Goal: Communication & Community: Answer question/provide support

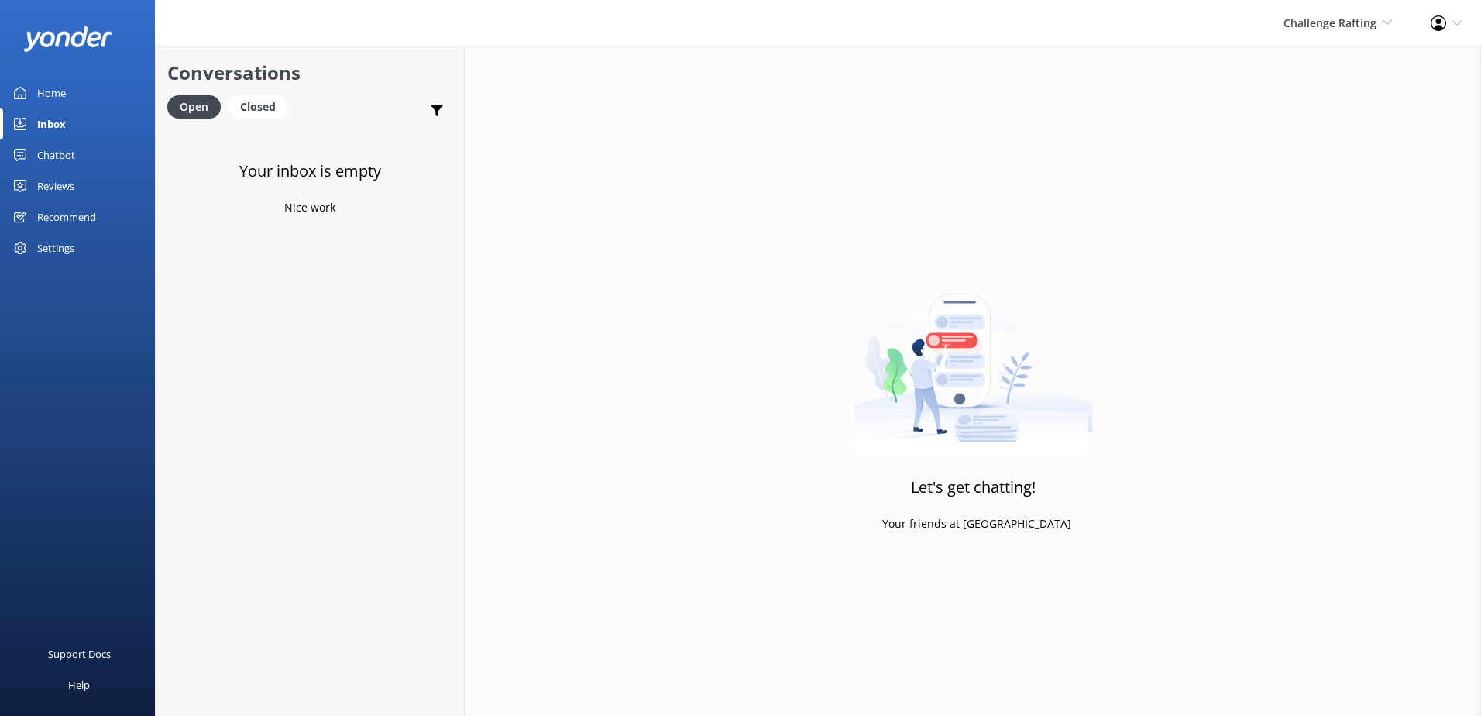
click at [1322, 35] on div "Challenge Rafting Milford Sound Scenic Flights The Helicopter Line Glacier Heli…" at bounding box center [1337, 23] width 147 height 46
click at [1306, 216] on link "Harris Mountains Heli-Ski" at bounding box center [1335, 215] width 155 height 37
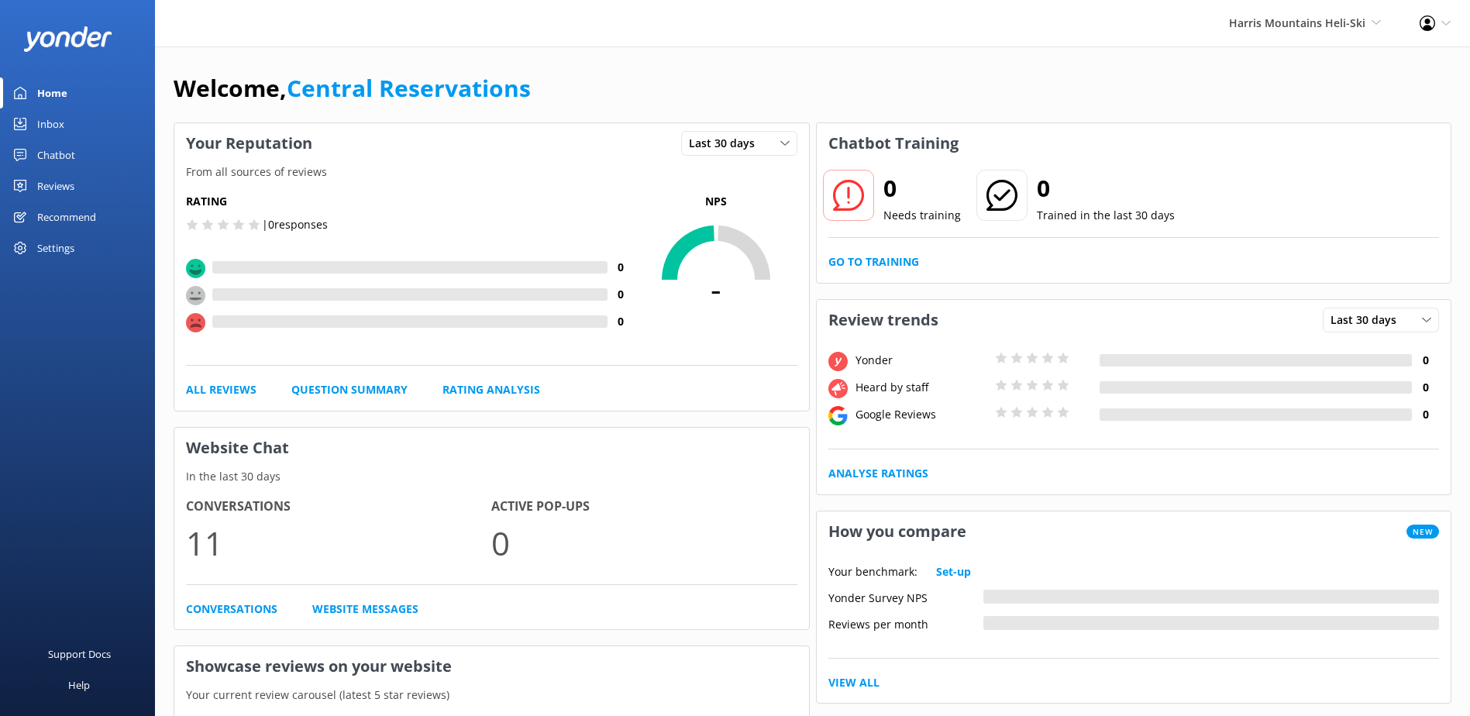
click at [79, 104] on link "Home" at bounding box center [77, 92] width 155 height 31
click at [73, 123] on link "Inbox" at bounding box center [77, 123] width 155 height 31
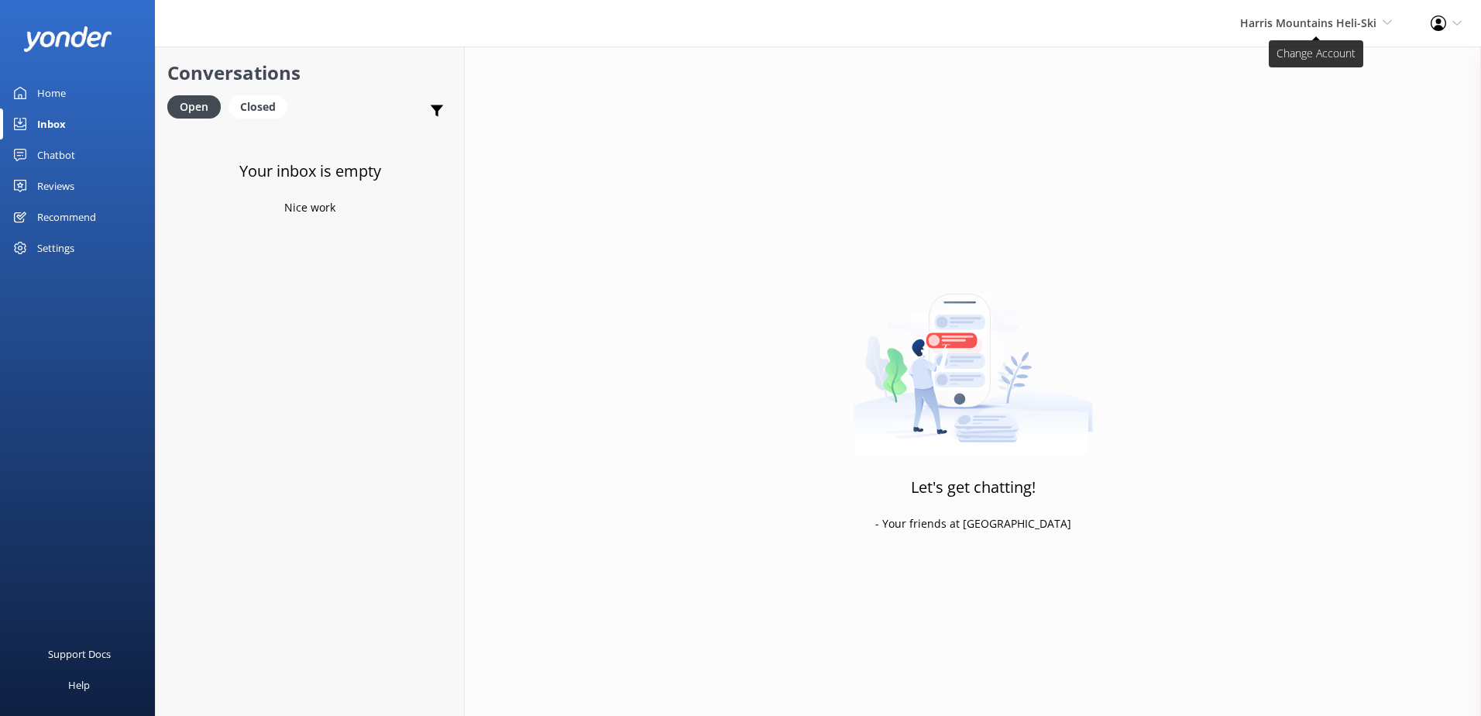
click at [1319, 25] on span "Harris Mountains Heli-Ski" at bounding box center [1308, 22] width 136 height 15
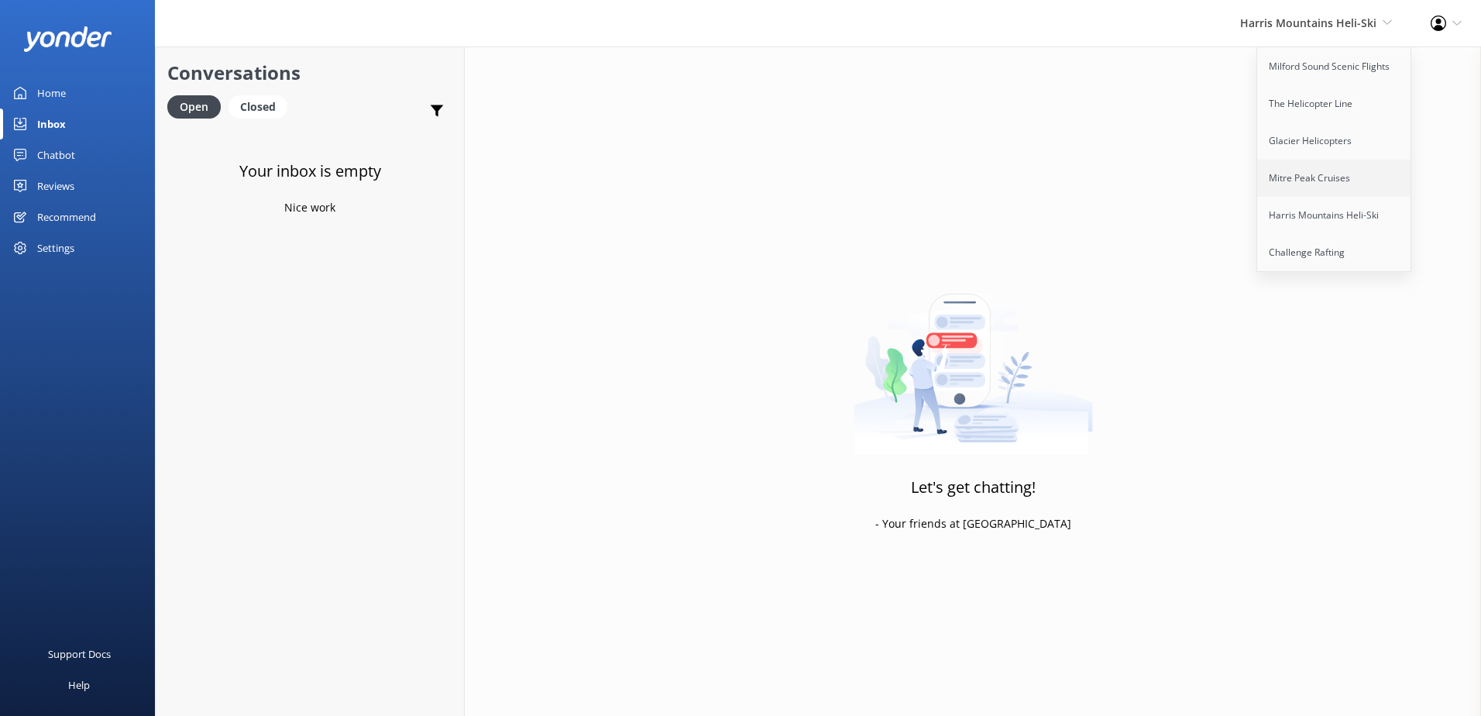
click at [1314, 178] on link "Mitre Peak Cruises" at bounding box center [1335, 178] width 155 height 37
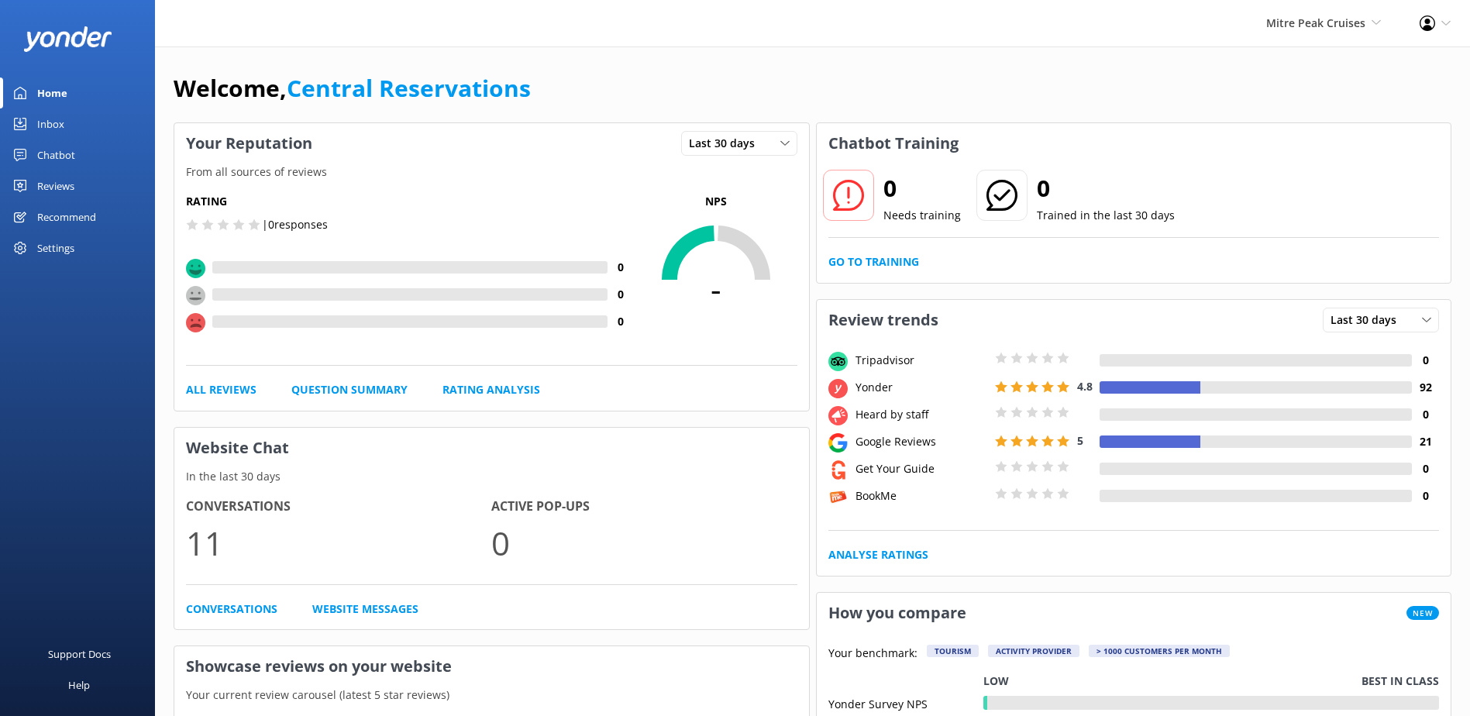
click at [67, 123] on link "Inbox" at bounding box center [77, 123] width 155 height 31
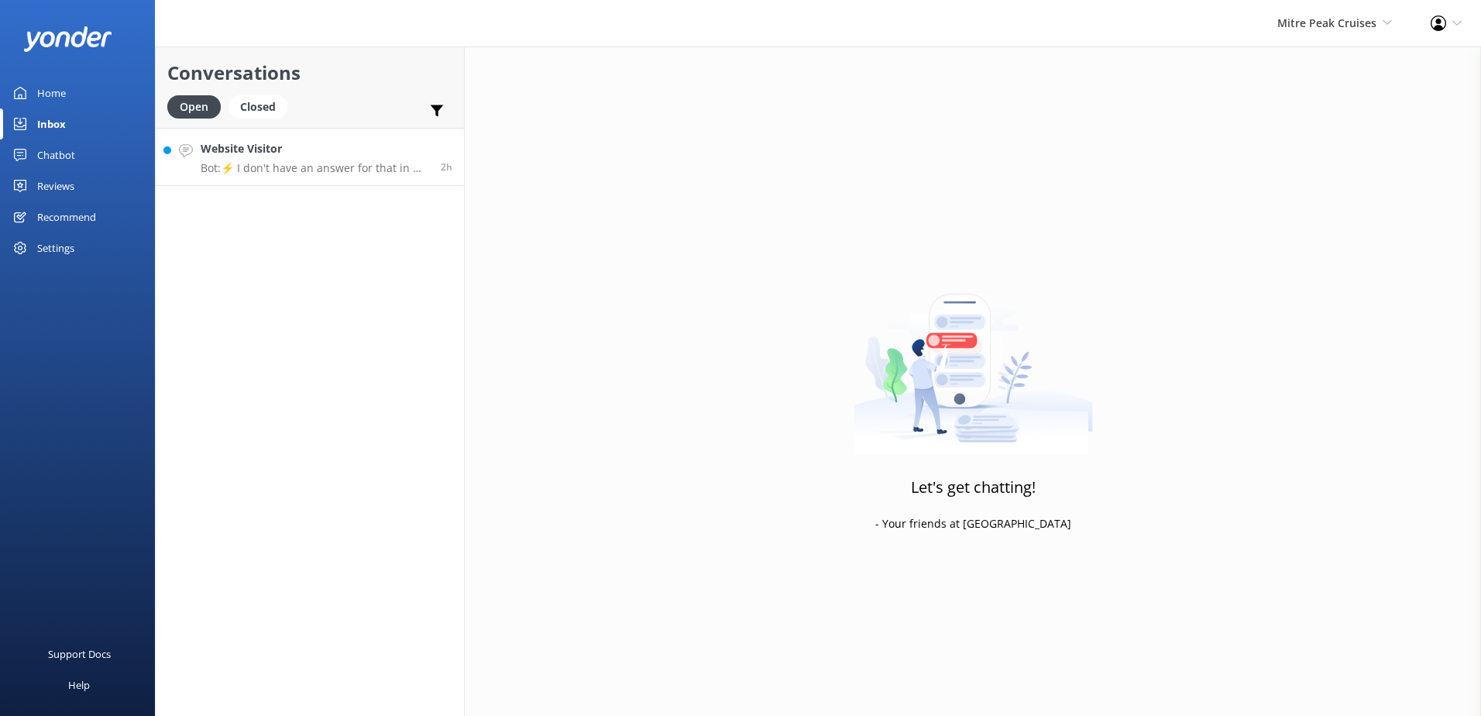
click at [300, 176] on link "Website Visitor Bot: ⚡ I don't have an answer for that in my knowledge base. Pl…" at bounding box center [310, 157] width 308 height 58
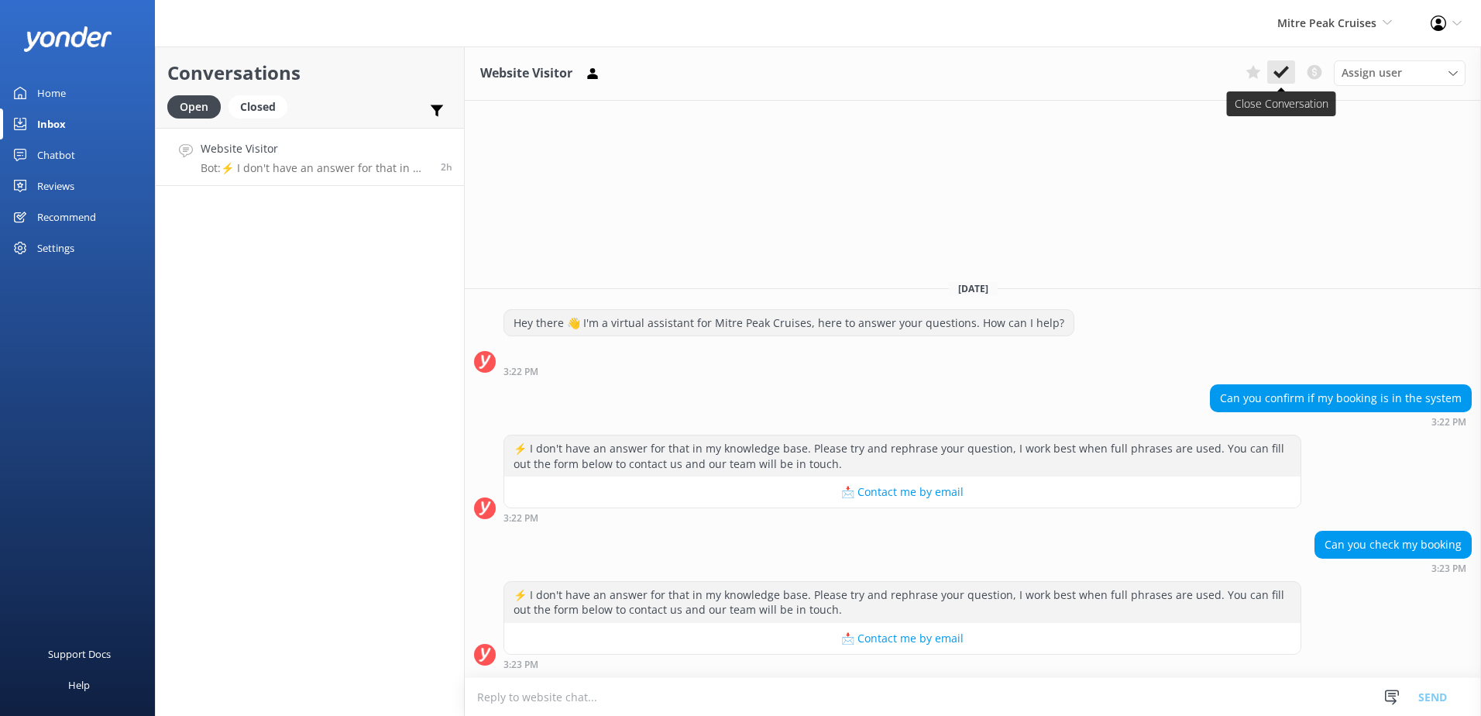
click at [1271, 72] on button at bounding box center [1282, 71] width 28 height 23
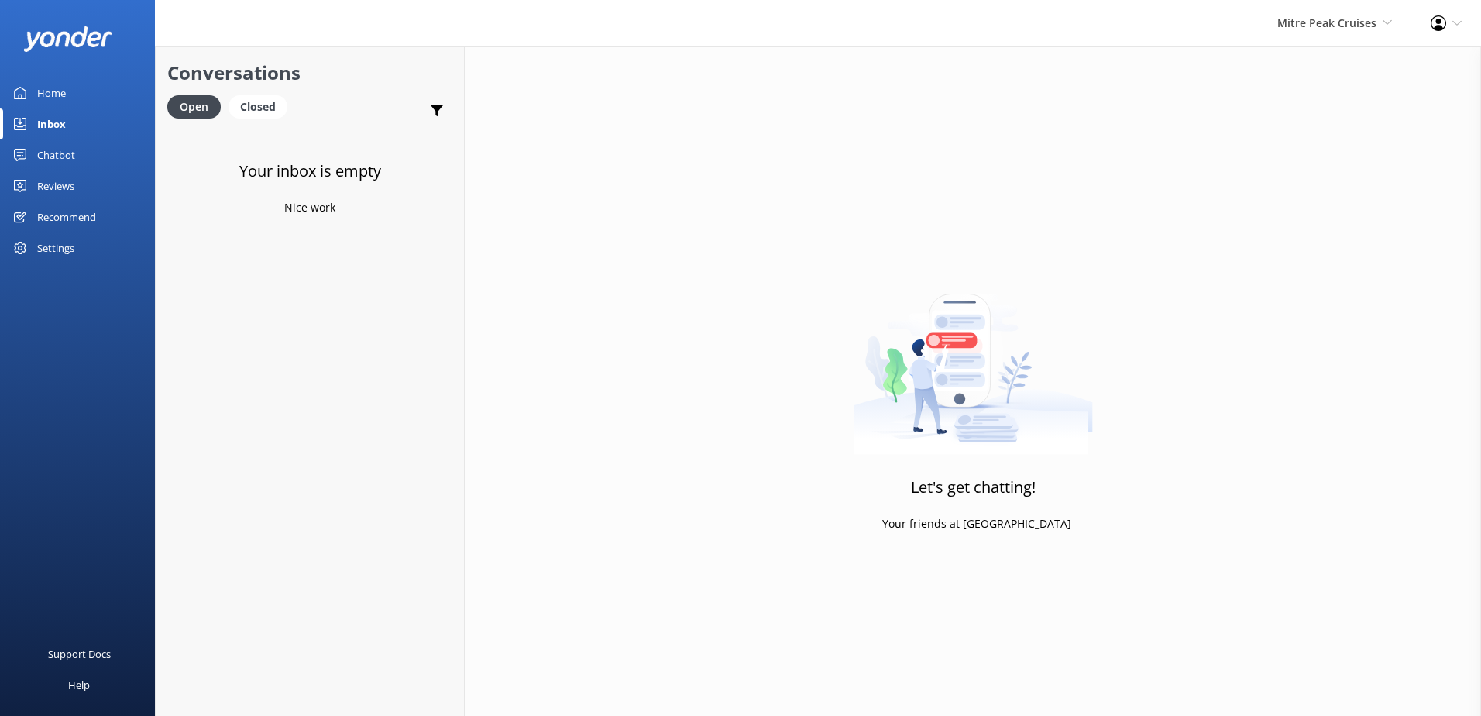
click at [1305, 35] on div "Mitre Peak Cruises Milford Sound Scenic Flights The Helicopter Line Glacier Hel…" at bounding box center [1334, 23] width 153 height 46
click at [1332, 152] on link "Glacier Helicopters" at bounding box center [1335, 140] width 155 height 37
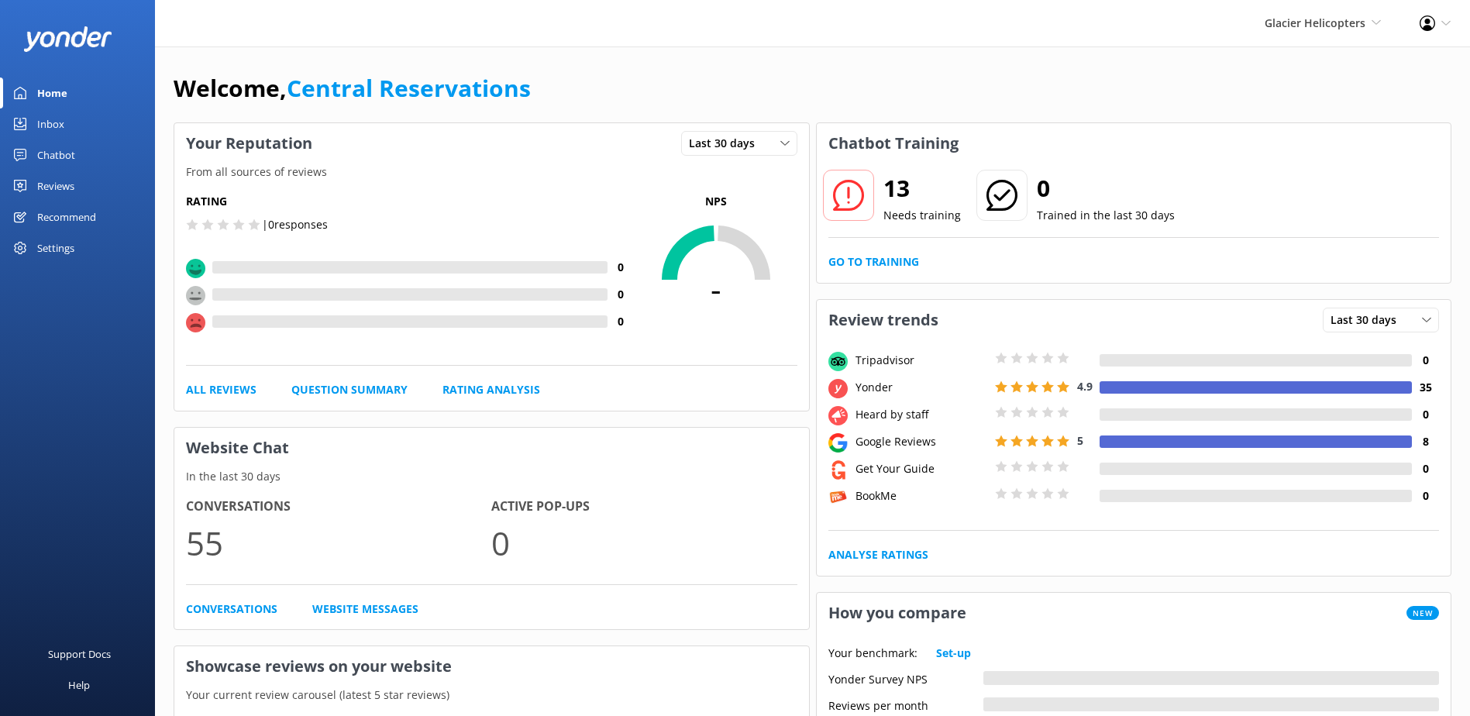
click at [84, 124] on link "Inbox" at bounding box center [77, 123] width 155 height 31
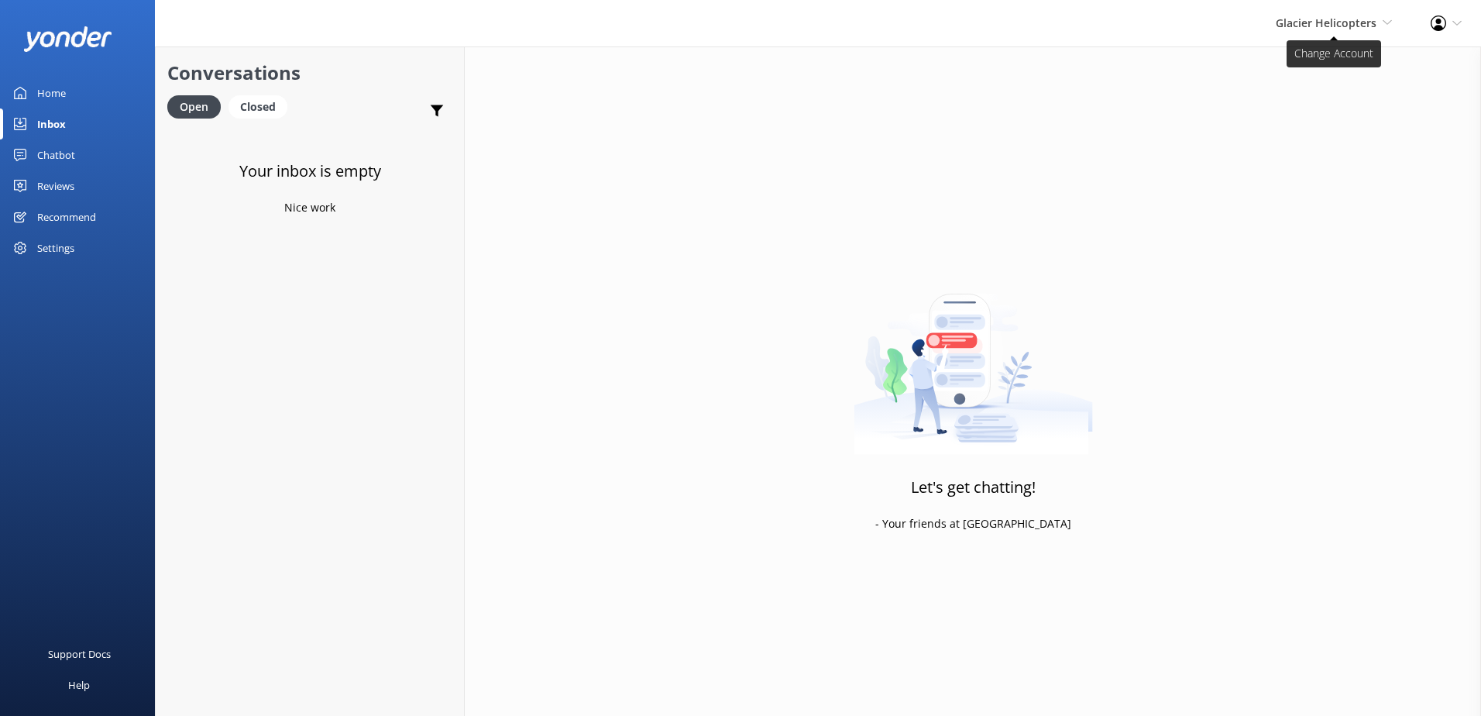
click at [1346, 22] on span "Glacier Helicopters" at bounding box center [1326, 22] width 101 height 15
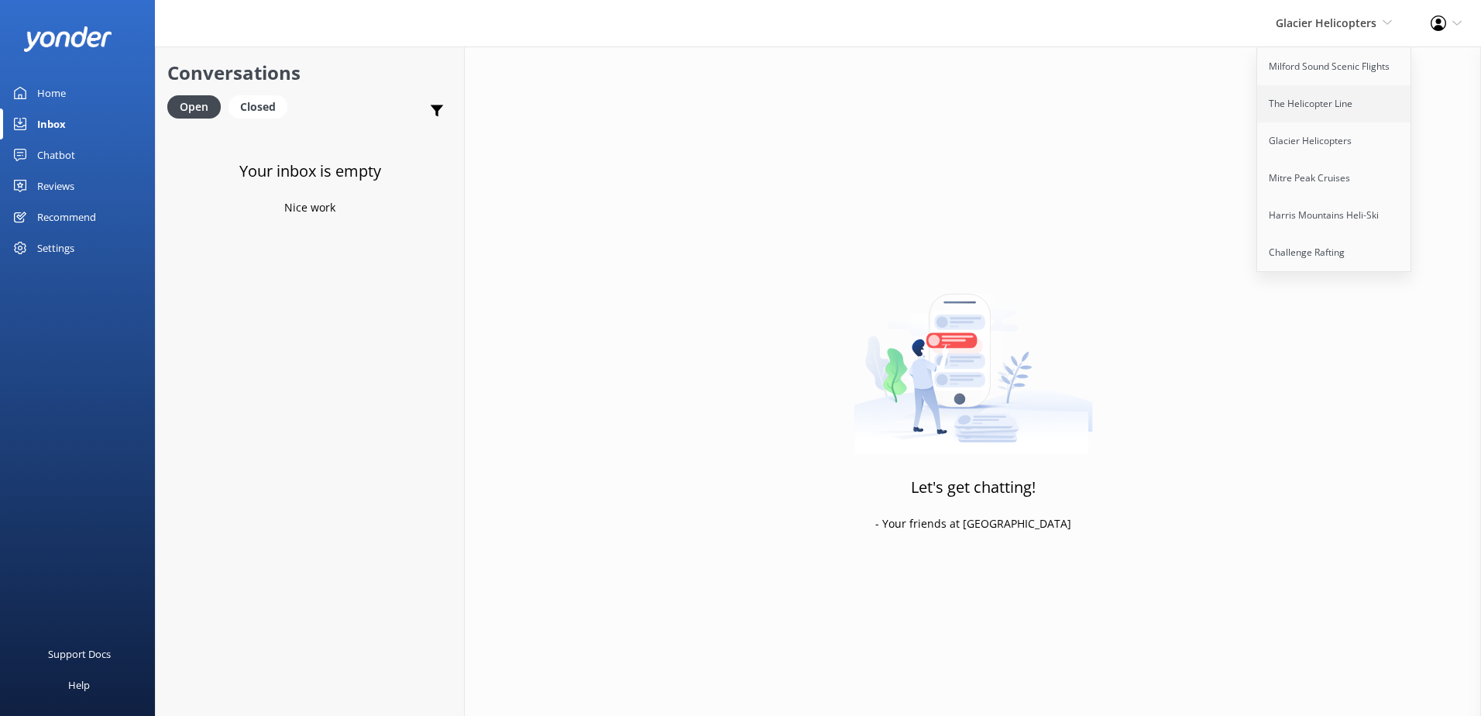
click at [1325, 98] on link "The Helicopter Line" at bounding box center [1335, 103] width 155 height 37
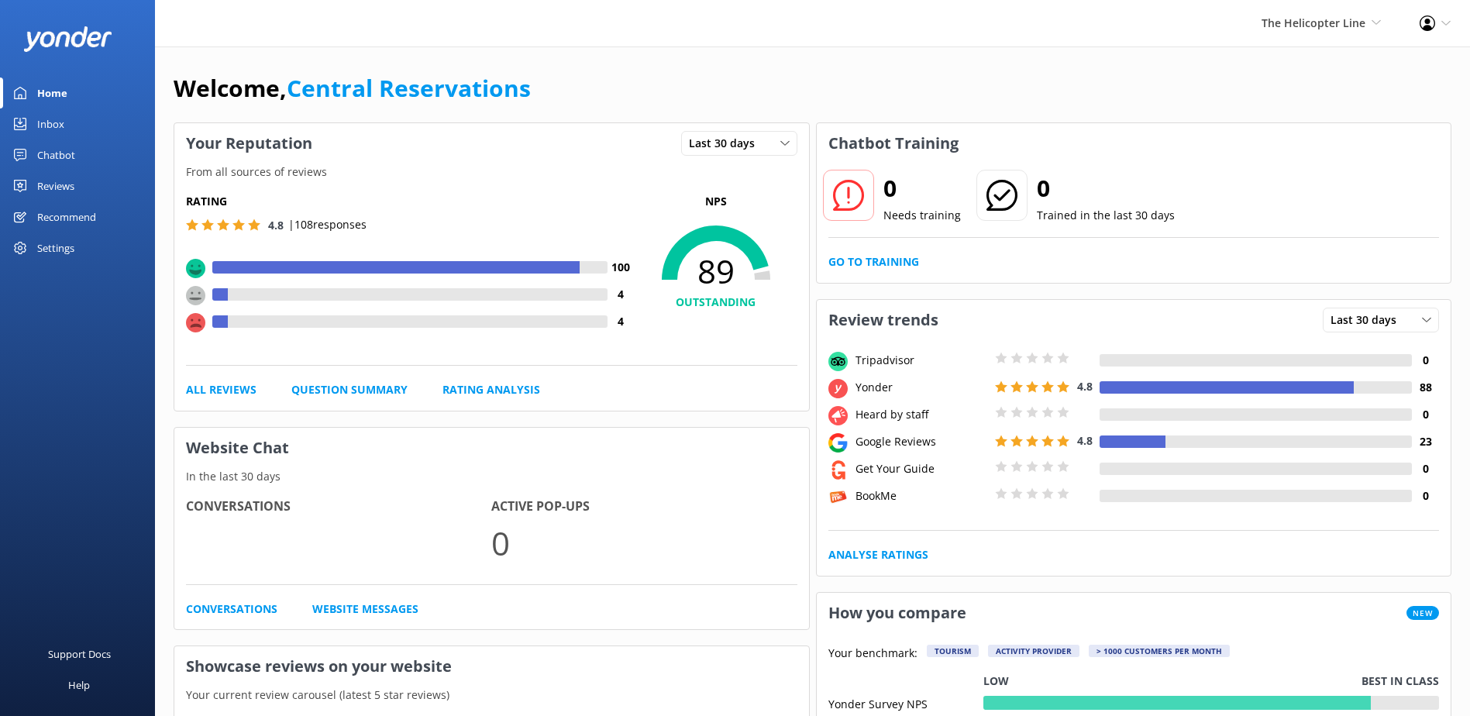
click at [54, 122] on div "Inbox" at bounding box center [50, 123] width 27 height 31
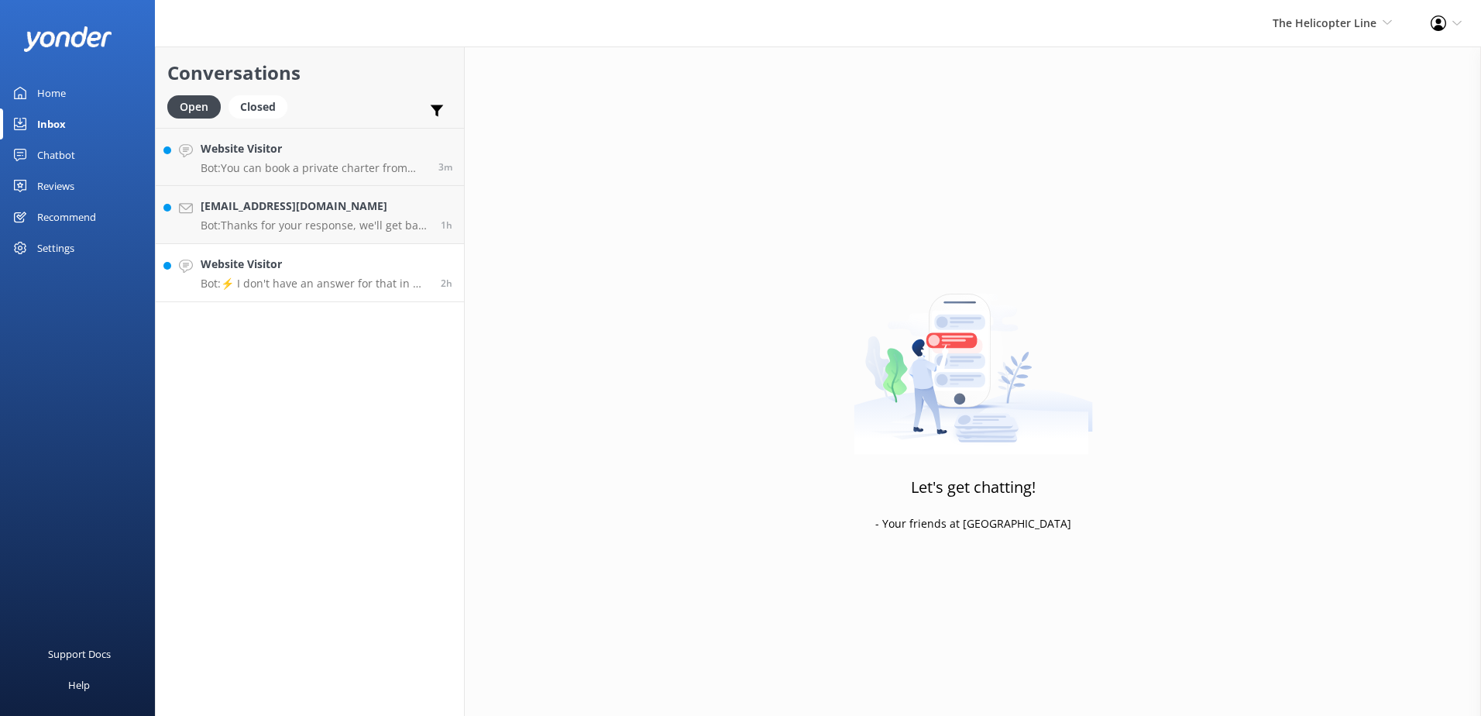
click at [298, 263] on h4 "Website Visitor" at bounding box center [315, 264] width 229 height 17
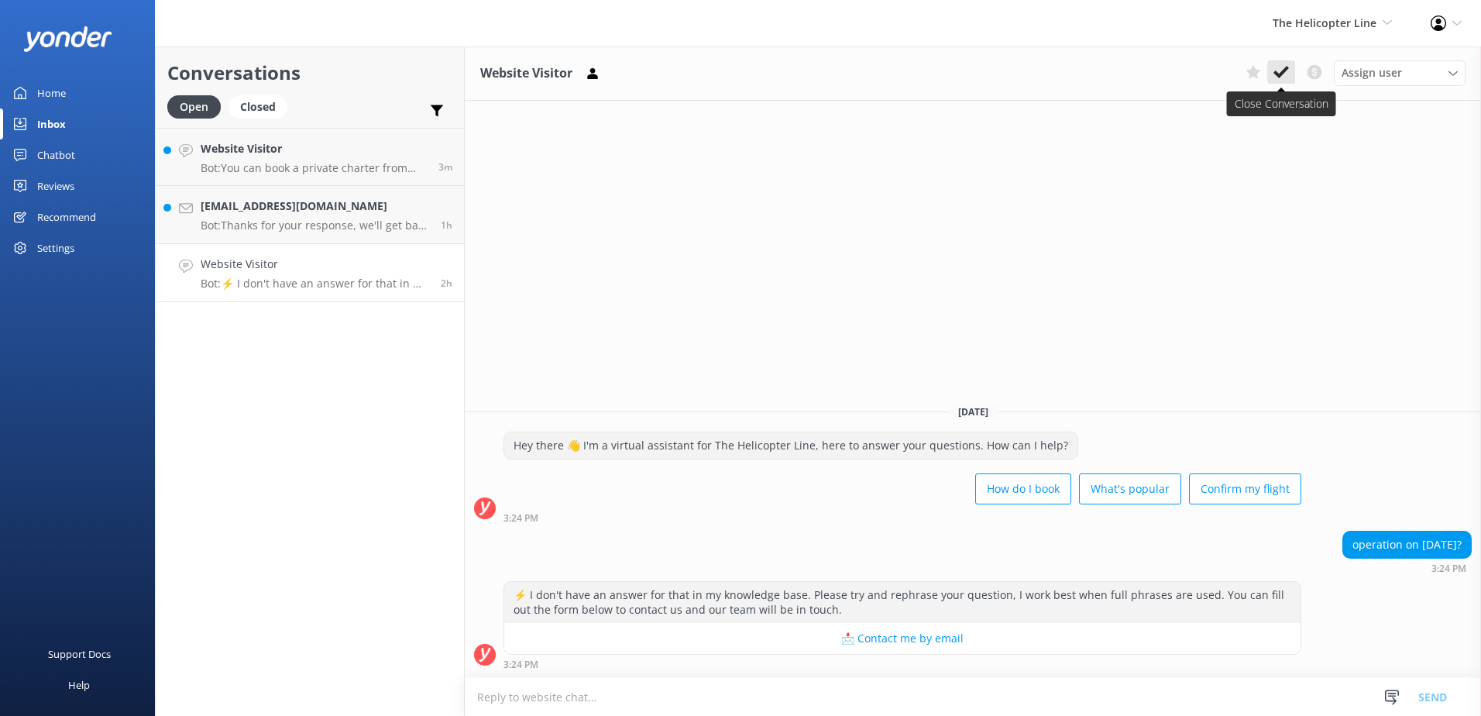
click at [1284, 75] on icon at bounding box center [1281, 71] width 15 height 15
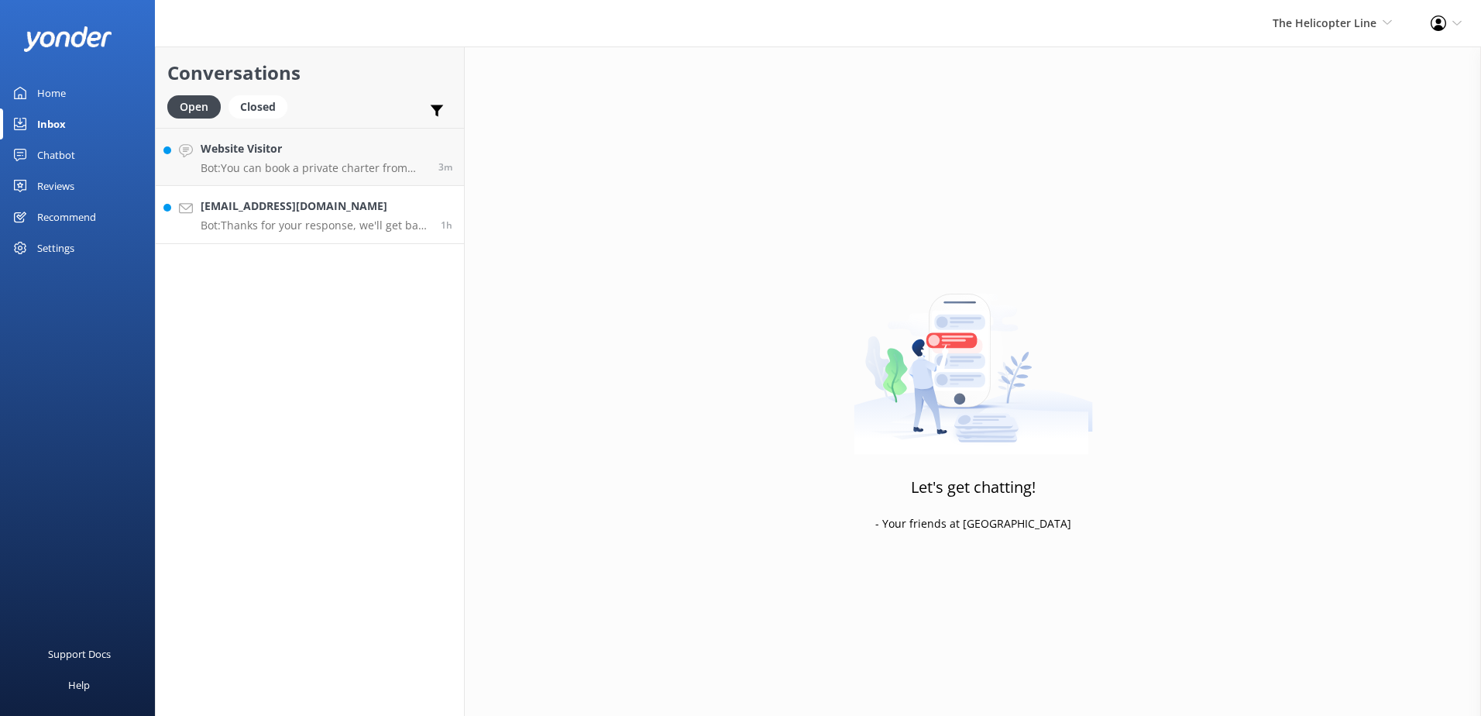
click at [321, 232] on p "Bot: Thanks for your response, we'll get back to you as soon as we can during o…" at bounding box center [315, 225] width 229 height 14
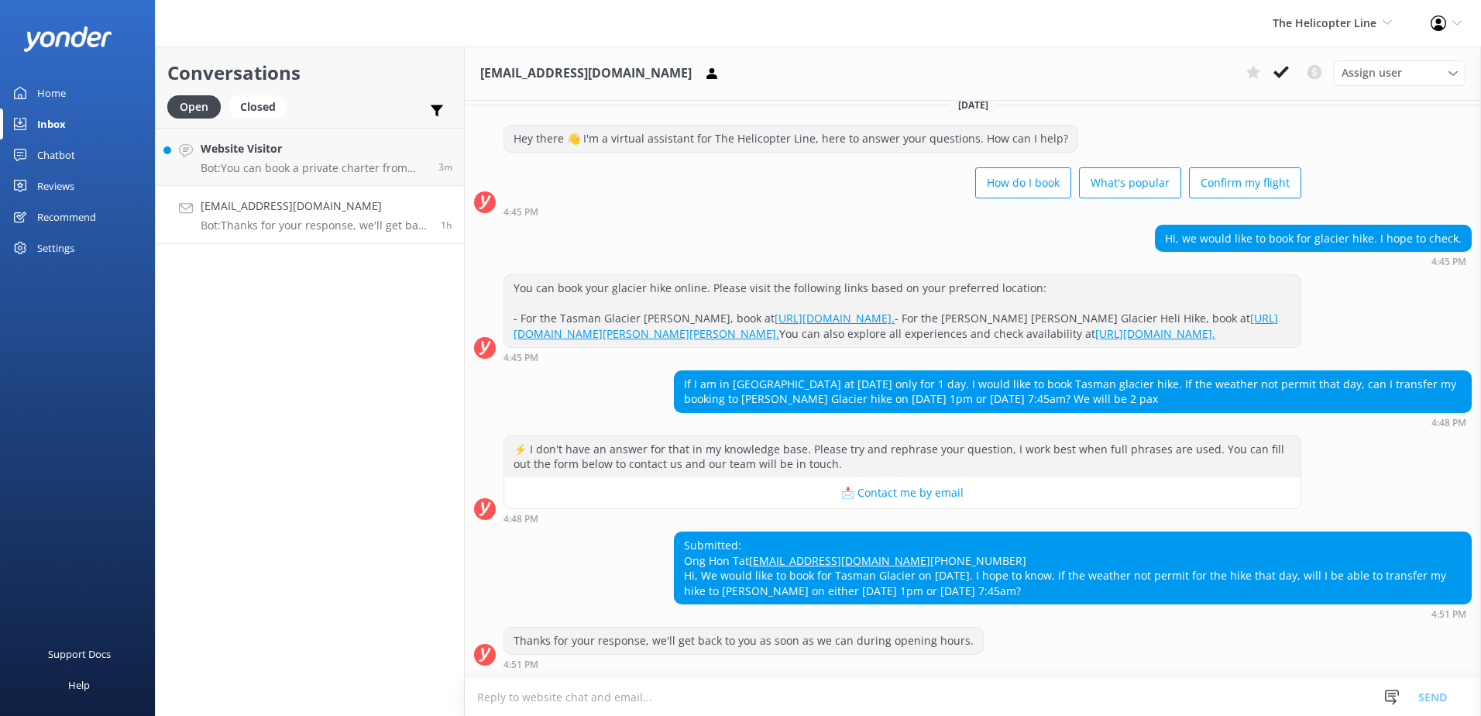
scroll to position [77, 0]
